Goal: Information Seeking & Learning: Check status

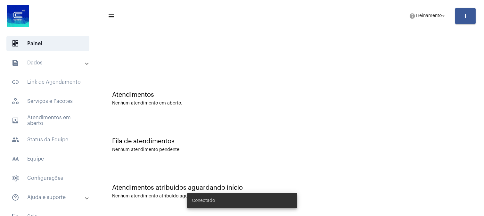
click at [44, 62] on mat-panel-title "text_snippet_outlined Dados" at bounding box center [49, 63] width 74 height 8
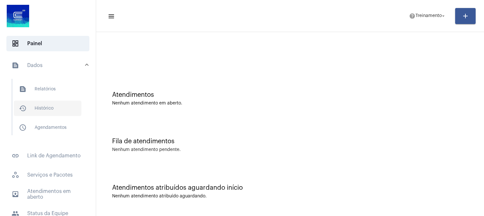
click at [46, 108] on span "history_outlined Histórico" at bounding box center [48, 108] width 68 height 15
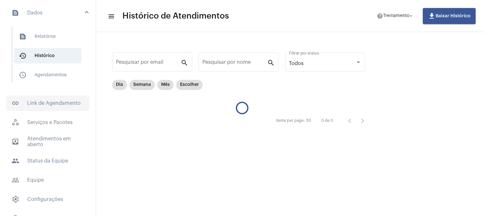
scroll to position [71, 0]
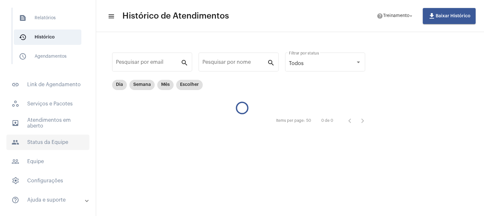
drag, startPoint x: 57, startPoint y: 140, endPoint x: 63, endPoint y: 140, distance: 6.4
click at [57, 140] on span "people Status da Equipe" at bounding box center [47, 142] width 83 height 15
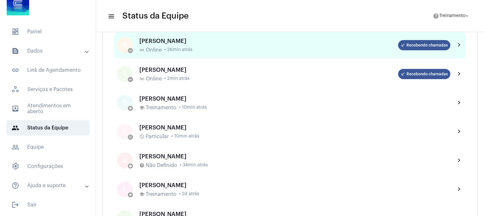
scroll to position [249, 0]
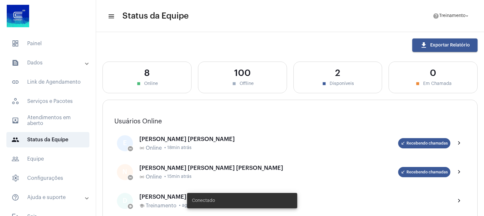
click at [43, 63] on mat-panel-title "text_snippet_outlined Dados" at bounding box center [49, 63] width 74 height 8
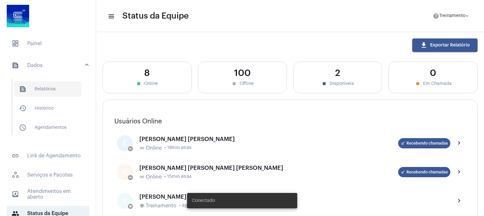
click at [45, 93] on span "text_snippet_outlined Relatórios" at bounding box center [48, 88] width 68 height 15
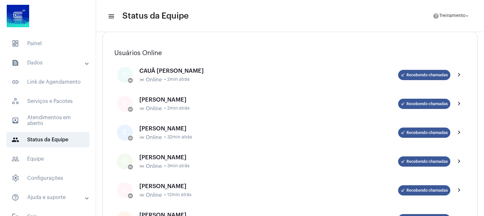
scroll to position [36, 0]
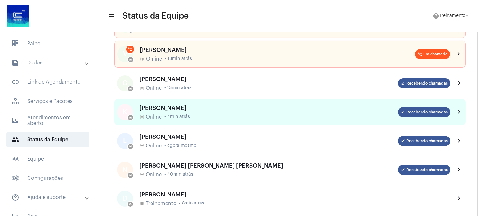
scroll to position [213, 0]
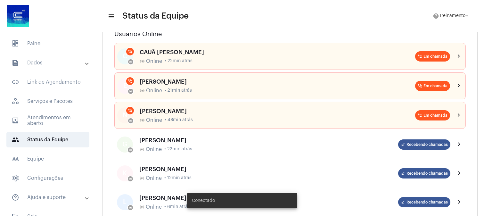
scroll to position [71, 0]
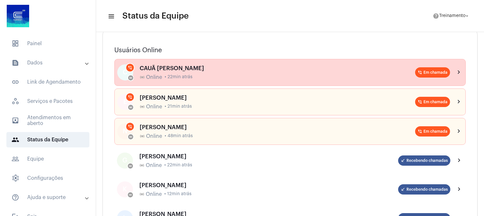
click at [264, 72] on div "CAUÃ WILLIAM CANDIDO DA SILVA online_prediction Online • 22min atrás" at bounding box center [278, 72] width 276 height 15
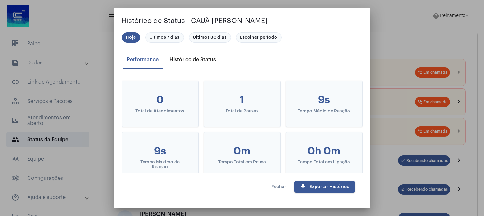
click at [186, 59] on div "Histórico de Status" at bounding box center [193, 60] width 46 height 6
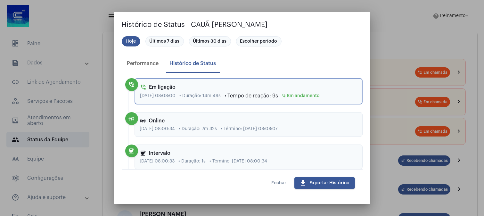
click at [277, 181] on span "Fechar" at bounding box center [279, 183] width 15 height 4
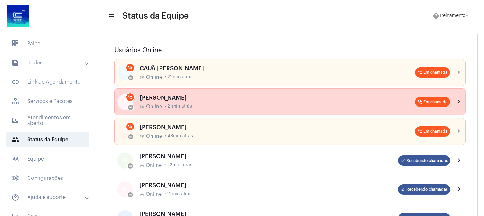
click at [233, 104] on div "online_prediction Online • 21min atrás" at bounding box center [278, 107] width 276 height 6
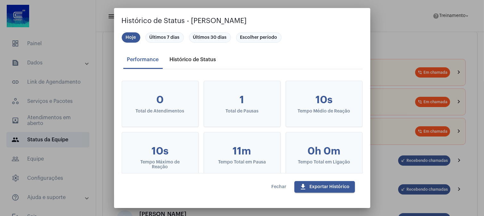
click at [190, 57] on div "Histórico de Status" at bounding box center [193, 60] width 46 height 6
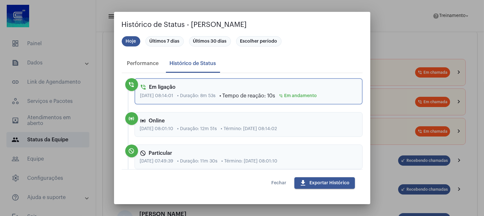
click at [276, 181] on span "Fechar" at bounding box center [279, 183] width 15 height 4
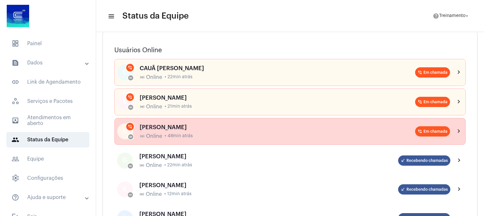
click at [221, 132] on div "NICOLAS ALEXANDRE FERREIRA DA SILVA online_prediction Online • 48min atrás" at bounding box center [278, 131] width 276 height 15
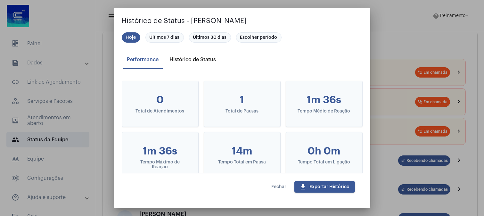
click at [195, 60] on div "Histórico de Status" at bounding box center [193, 60] width 46 height 6
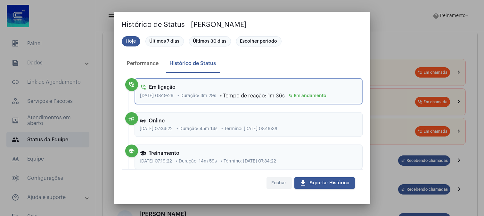
click at [282, 182] on span "Fechar" at bounding box center [279, 183] width 15 height 4
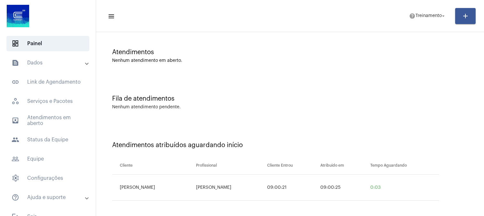
scroll to position [44, 0]
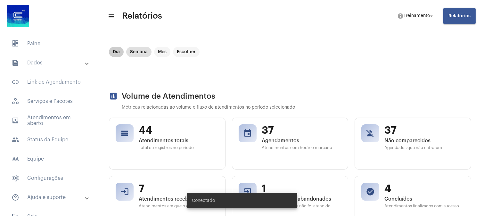
click at [116, 52] on mat-chip "Dia" at bounding box center [116, 52] width 15 height 10
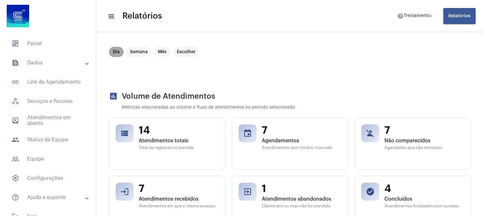
click at [117, 53] on mat-chip "Dia" at bounding box center [116, 52] width 15 height 10
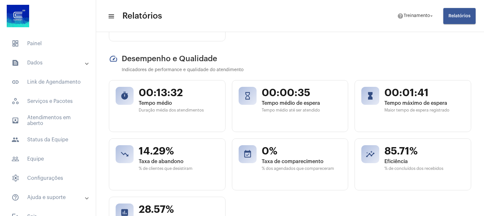
scroll to position [249, 0]
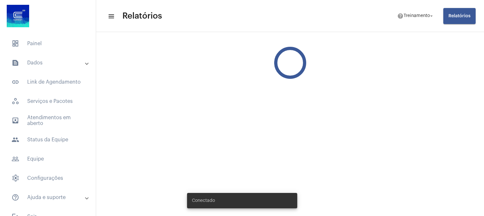
click at [37, 63] on mat-panel-title "text_snippet_outlined Dados" at bounding box center [49, 63] width 74 height 8
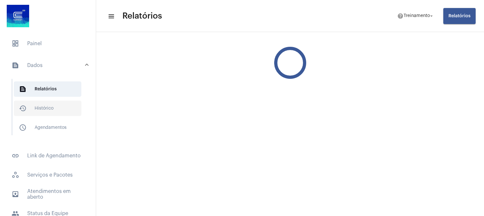
click at [39, 108] on span "history_outlined Histórico" at bounding box center [48, 108] width 68 height 15
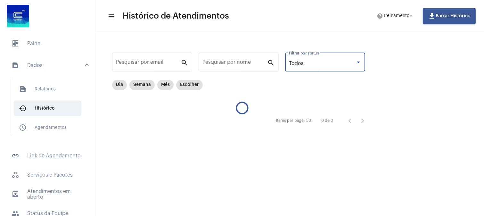
click at [315, 66] on div "Todos" at bounding box center [322, 64] width 67 height 6
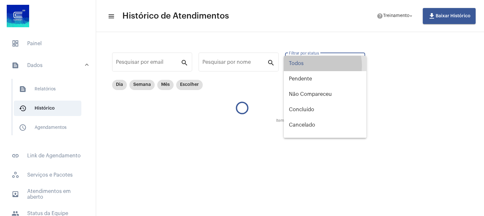
click at [312, 66] on span "Todos" at bounding box center [325, 63] width 72 height 15
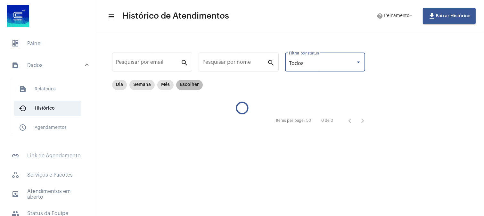
click at [184, 88] on mat-chip "Escolher" at bounding box center [189, 85] width 27 height 10
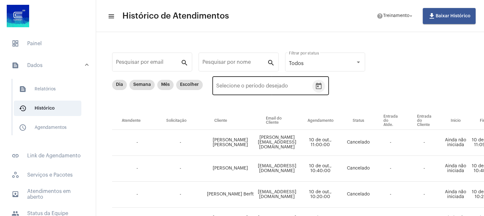
click at [321, 85] on icon "Open calendar" at bounding box center [319, 86] width 6 height 6
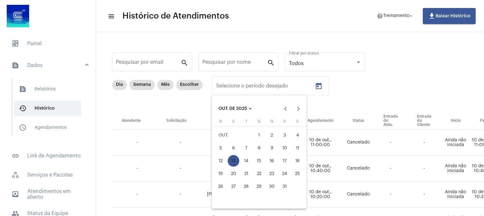
click at [287, 149] on div "10" at bounding box center [285, 148] width 12 height 12
type input "10/10/2025"
click at [287, 149] on div "10" at bounding box center [285, 148] width 12 height 12
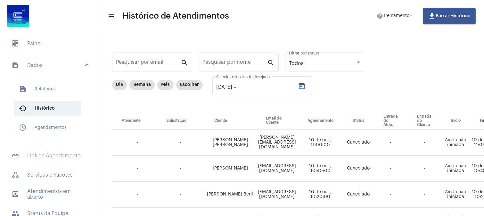
type input "10/10/2025"
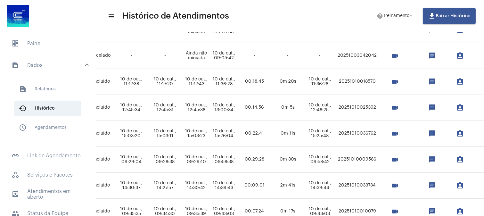
scroll to position [320, 281]
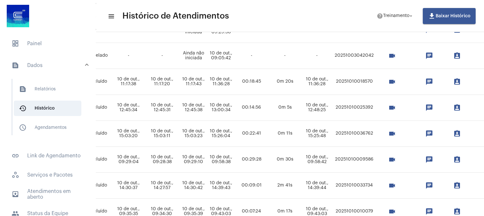
click at [396, 183] on mat-icon "videocam" at bounding box center [392, 186] width 8 height 8
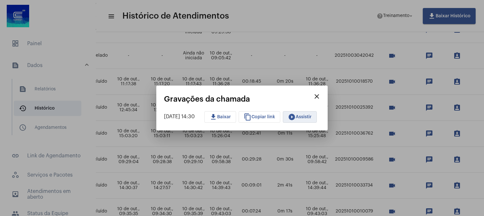
click at [312, 114] on button "play_circle_filled Assistir" at bounding box center [300, 117] width 34 height 12
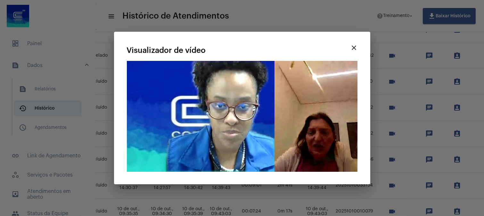
click at [367, 98] on mat-dialog-container "close Visualizador de vídeo Seu navegador não suporta a reprodução deste vídeo." at bounding box center [242, 108] width 256 height 153
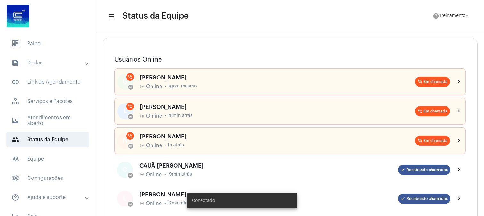
scroll to position [71, 0]
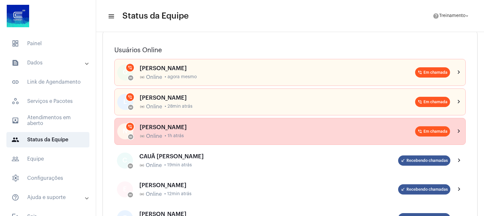
click at [213, 138] on div "online_prediction Online • 1h atrás" at bounding box center [278, 136] width 276 height 6
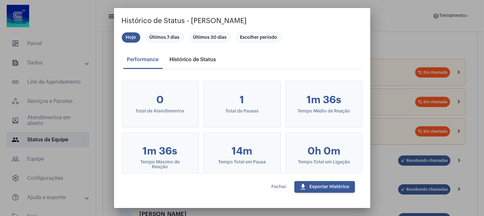
click at [207, 62] on div "Histórico de Status" at bounding box center [193, 59] width 54 height 15
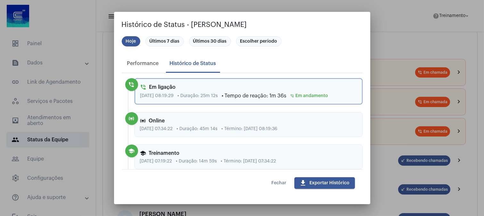
click at [277, 181] on span "Fechar" at bounding box center [279, 183] width 15 height 4
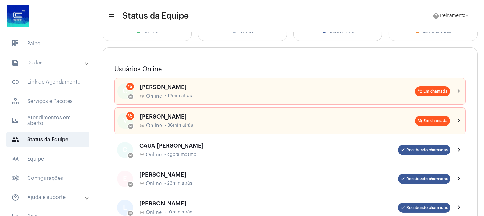
scroll to position [36, 0]
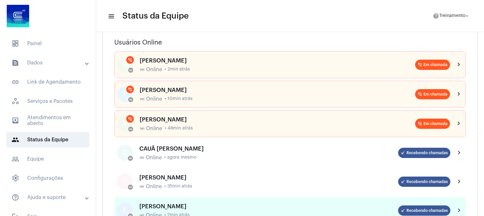
scroll to position [71, 0]
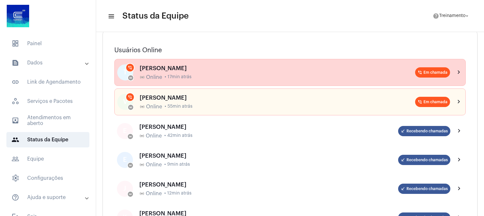
click at [162, 76] on span "Online" at bounding box center [154, 77] width 16 height 6
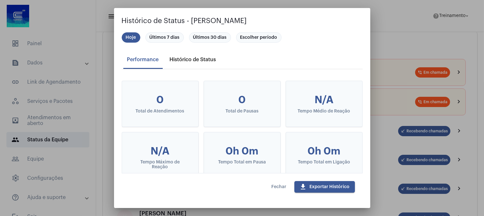
click at [191, 58] on div "Histórico de Status" at bounding box center [193, 60] width 46 height 6
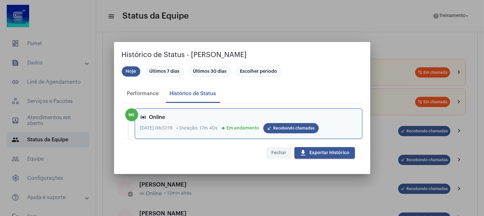
click at [280, 151] on span "Fechar" at bounding box center [279, 153] width 15 height 4
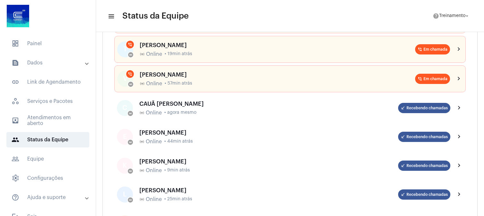
scroll to position [36, 0]
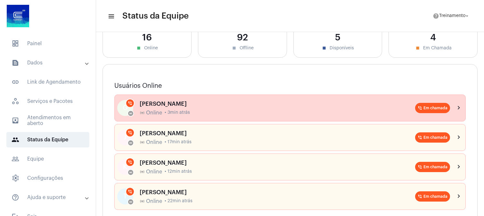
click at [177, 107] on div "[PERSON_NAME]" at bounding box center [278, 104] width 276 height 6
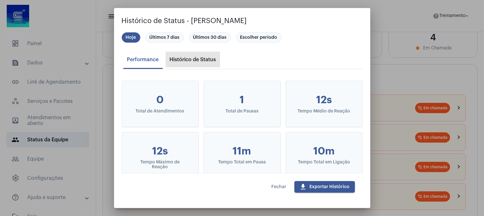
click at [188, 62] on div "Histórico de Status" at bounding box center [193, 60] width 46 height 6
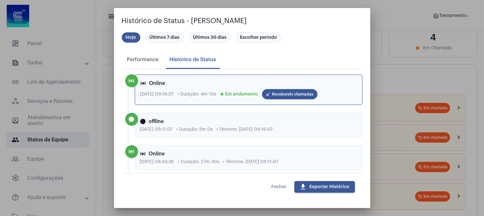
click at [280, 185] on span "Fechar" at bounding box center [279, 187] width 15 height 4
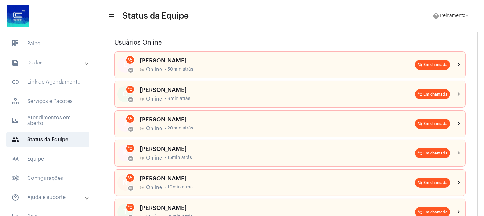
scroll to position [0, 0]
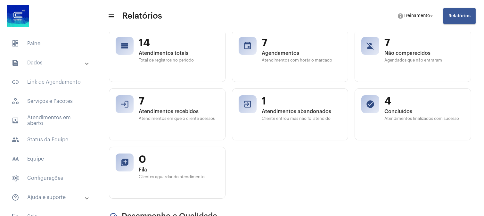
scroll to position [71, 0]
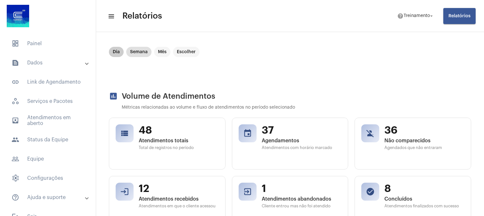
click at [118, 53] on mat-chip "Dia" at bounding box center [116, 52] width 15 height 10
click at [119, 54] on mat-chip "Dia" at bounding box center [116, 52] width 15 height 10
click at [117, 50] on mat-chip "Dia" at bounding box center [116, 52] width 15 height 10
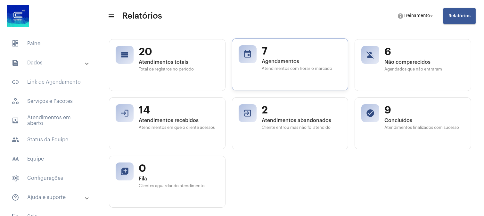
scroll to position [107, 0]
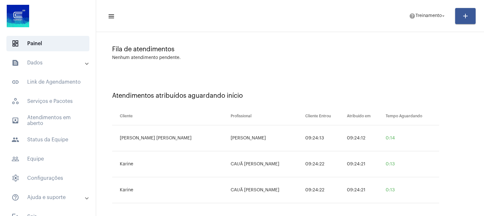
scroll to position [96, 0]
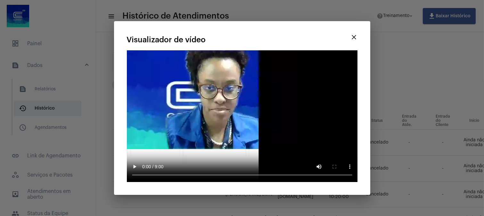
scroll to position [320, 281]
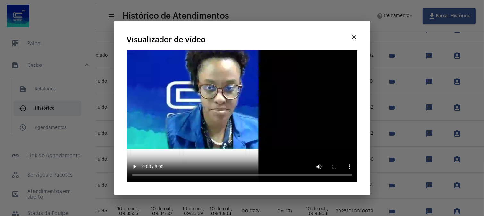
click at [352, 38] on mat-icon "close" at bounding box center [354, 37] width 8 height 8
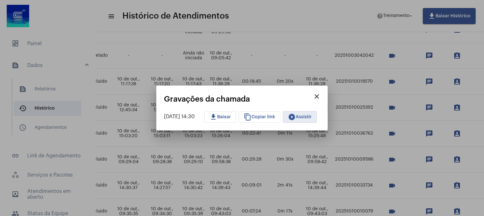
click at [321, 95] on mat-icon "close" at bounding box center [317, 97] width 8 height 8
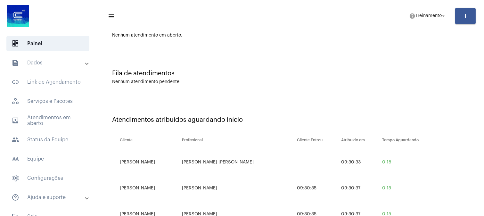
scroll to position [96, 0]
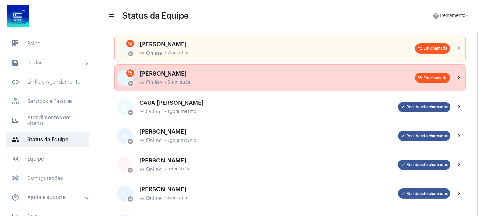
scroll to position [213, 0]
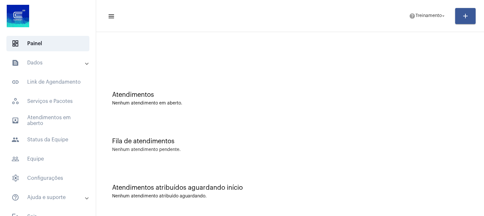
click at [363, 137] on div "Fila de atendimentos Nenhum atendimento pendente." at bounding box center [290, 142] width 382 height 46
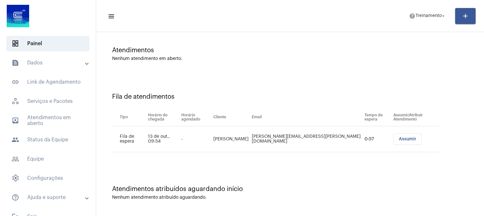
scroll to position [44, 0]
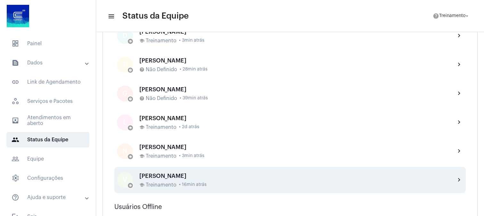
scroll to position [392, 0]
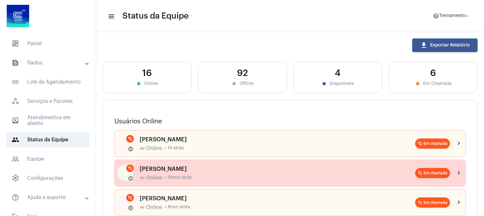
scroll to position [36, 0]
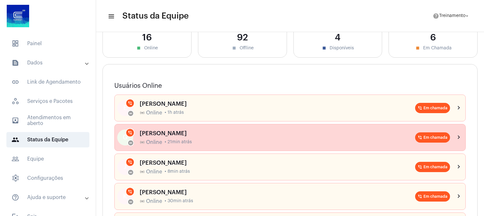
click at [188, 142] on span "• 21min atrás" at bounding box center [178, 142] width 27 height 5
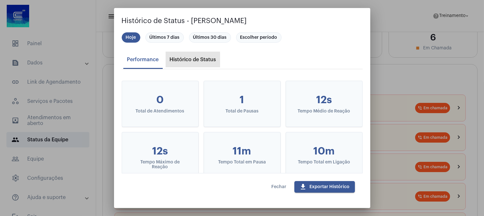
click at [189, 60] on div "Histórico de Status" at bounding box center [193, 60] width 46 height 6
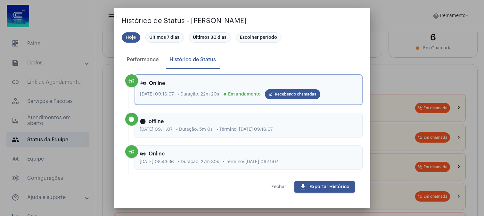
click at [278, 185] on span "Fechar" at bounding box center [279, 187] width 15 height 4
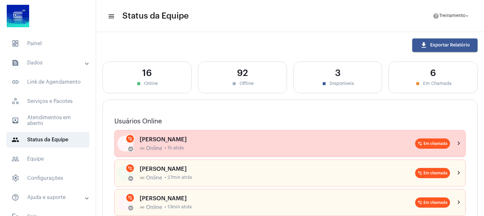
click at [211, 149] on div "online_prediction Online • 1h atrás" at bounding box center [278, 148] width 276 height 6
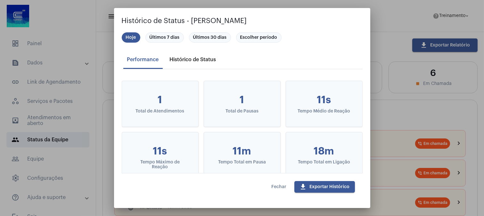
click at [186, 59] on div "Histórico de Status" at bounding box center [193, 60] width 46 height 6
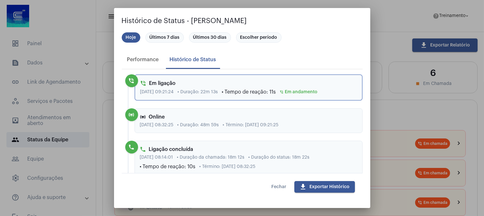
click at [279, 189] on button "Fechar" at bounding box center [279, 187] width 25 height 12
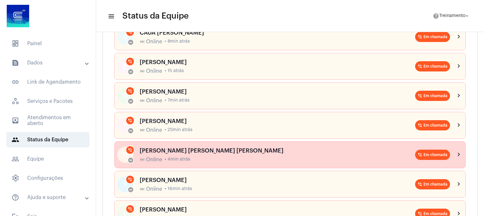
scroll to position [249, 0]
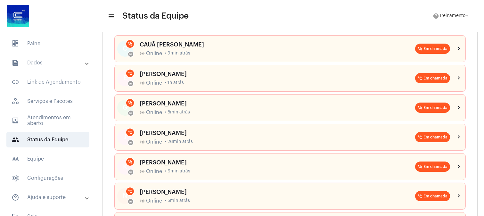
scroll to position [71, 0]
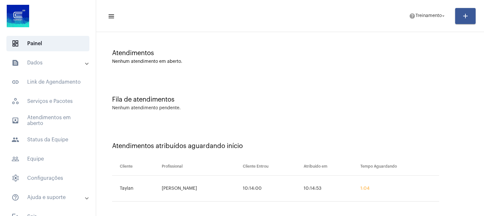
scroll to position [44, 0]
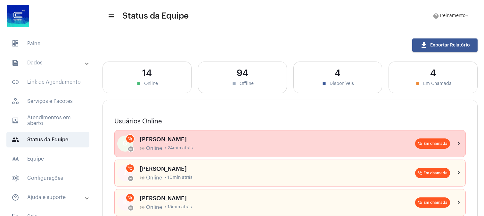
click at [173, 144] on div "GISELE VIEIRA online_prediction Online • 24min atrás" at bounding box center [278, 143] width 276 height 15
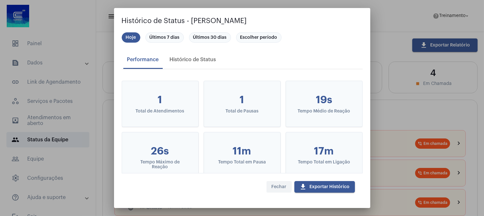
click at [270, 185] on button "Fechar" at bounding box center [279, 187] width 25 height 12
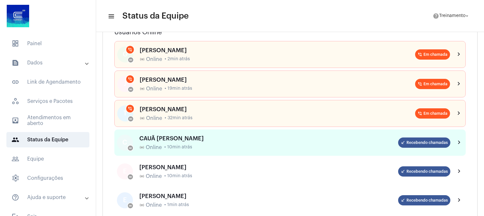
scroll to position [36, 0]
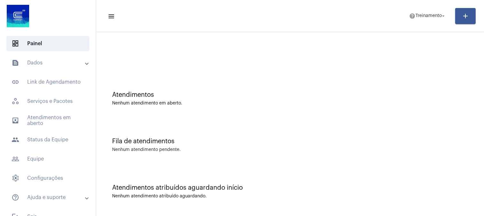
click at [321, 90] on div "Atendimentos Nenhum atendimento em aberto." at bounding box center [290, 95] width 382 height 46
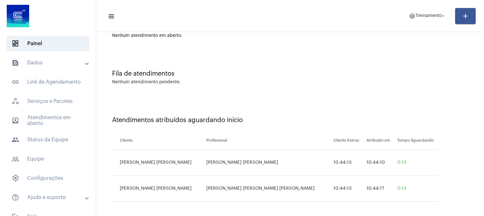
scroll to position [70, 0]
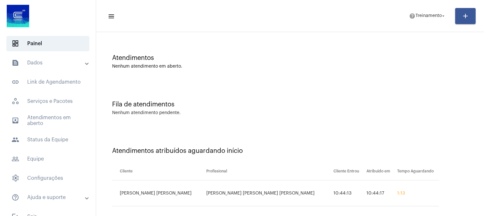
scroll to position [70, 0]
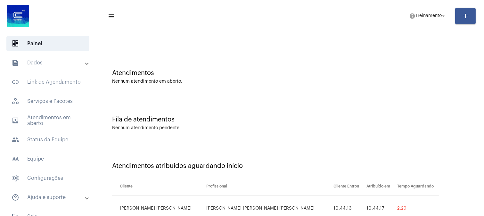
scroll to position [44, 0]
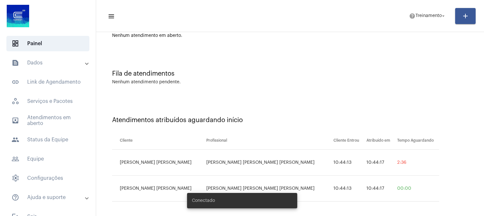
scroll to position [70, 0]
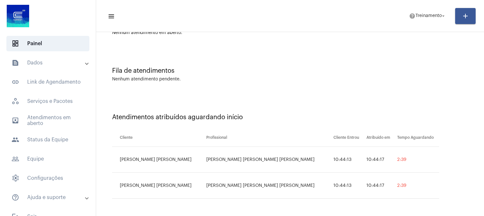
click at [424, 193] on td "2:39" at bounding box center [418, 186] width 44 height 26
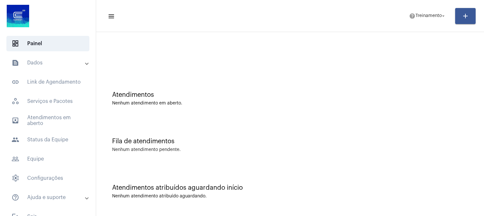
scroll to position [0, 0]
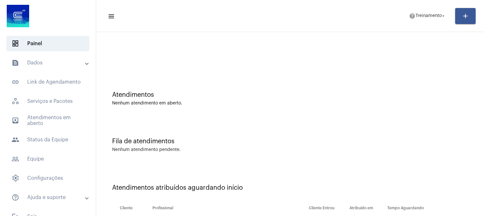
click at [227, 120] on div "Fila de atendimentos Nenhum atendimento pendente." at bounding box center [290, 142] width 382 height 46
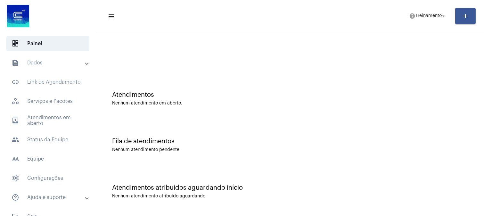
click at [210, 95] on div "Atendimentos" at bounding box center [290, 94] width 356 height 7
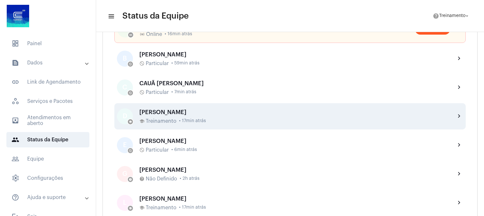
scroll to position [249, 0]
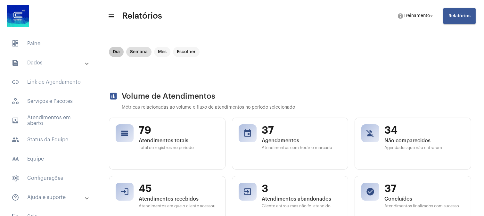
click at [116, 52] on mat-chip "Dia" at bounding box center [116, 52] width 15 height 10
click at [154, 144] on div "49 Atendimentos totais Total de registros no período" at bounding box center [179, 143] width 80 height 38
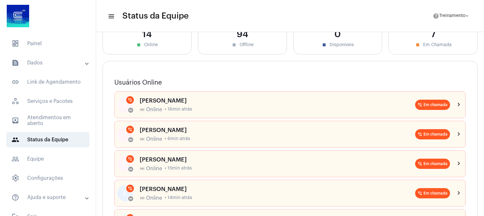
scroll to position [36, 0]
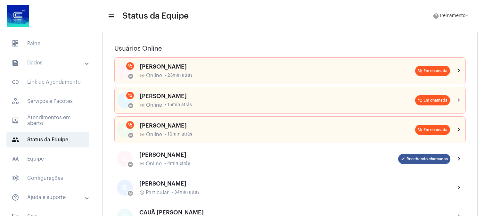
scroll to position [71, 0]
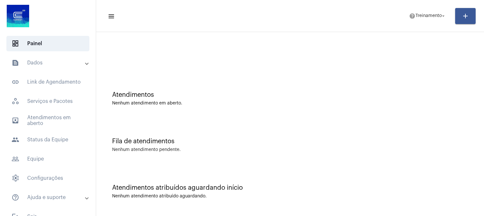
drag, startPoint x: 299, startPoint y: 149, endPoint x: 217, endPoint y: 128, distance: 84.3
click at [299, 150] on div "Nenhum atendimento pendente." at bounding box center [290, 149] width 356 height 5
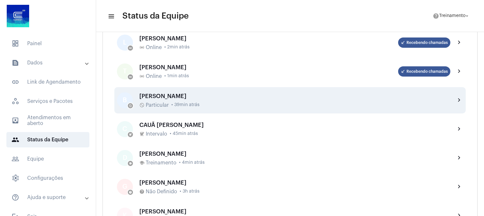
scroll to position [71, 0]
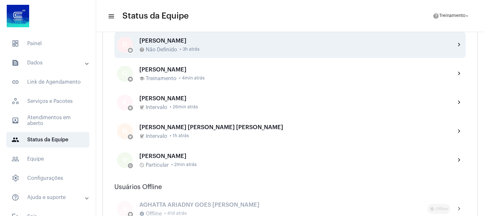
scroll to position [356, 0]
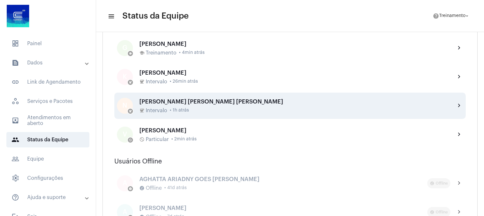
click at [160, 100] on div "[PERSON_NAME]" at bounding box center [294, 101] width 311 height 6
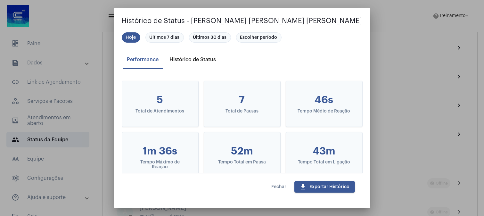
click at [178, 57] on div "Histórico de Status" at bounding box center [193, 60] width 46 height 6
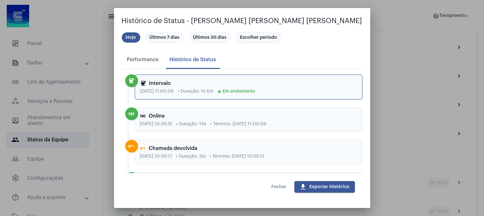
click at [283, 187] on span "Fechar" at bounding box center [279, 187] width 15 height 4
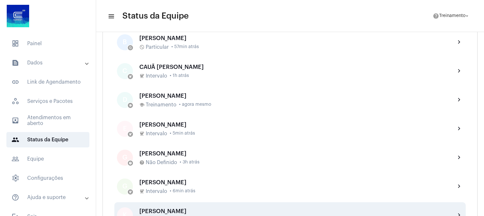
scroll to position [213, 0]
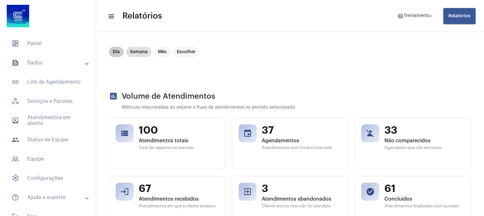
click at [115, 53] on mat-chip "Dia" at bounding box center [116, 52] width 15 height 10
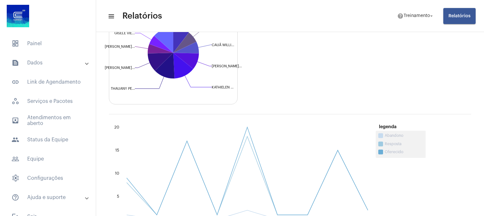
scroll to position [427, 0]
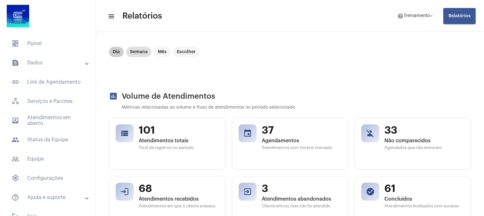
click at [118, 52] on mat-chip "Dia" at bounding box center [116, 52] width 15 height 10
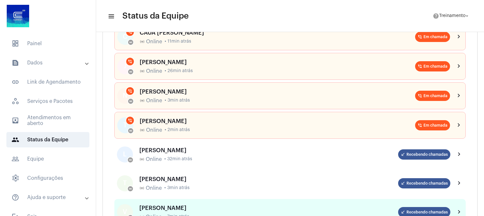
scroll to position [71, 0]
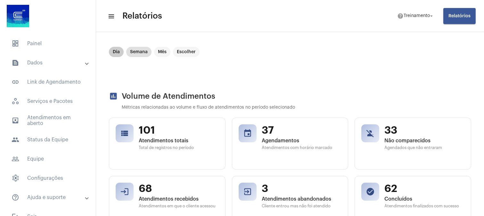
click at [116, 55] on mat-chip "Dia" at bounding box center [116, 52] width 15 height 10
